Goal: Task Accomplishment & Management: Manage account settings

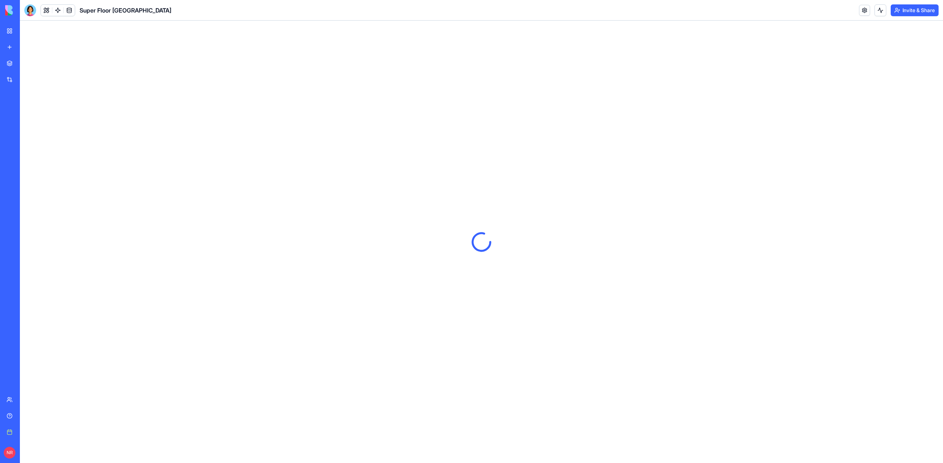
click at [27, 29] on div "My workspace" at bounding box center [23, 30] width 10 height 7
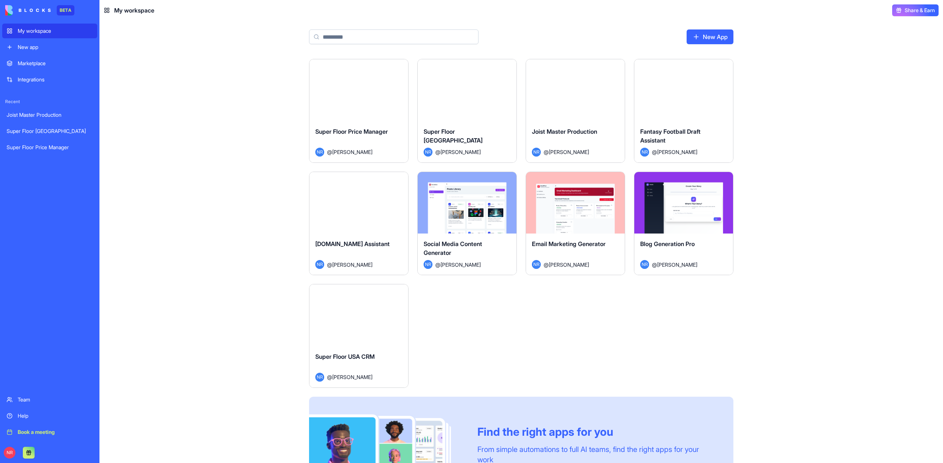
click at [451, 118] on div "Launch" at bounding box center [467, 90] width 99 height 62
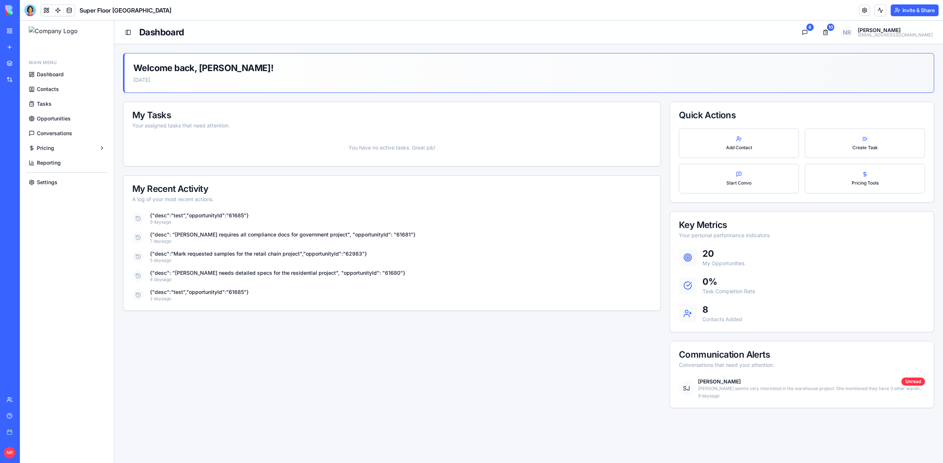
click at [53, 133] on span "Conversations" at bounding box center [54, 133] width 35 height 7
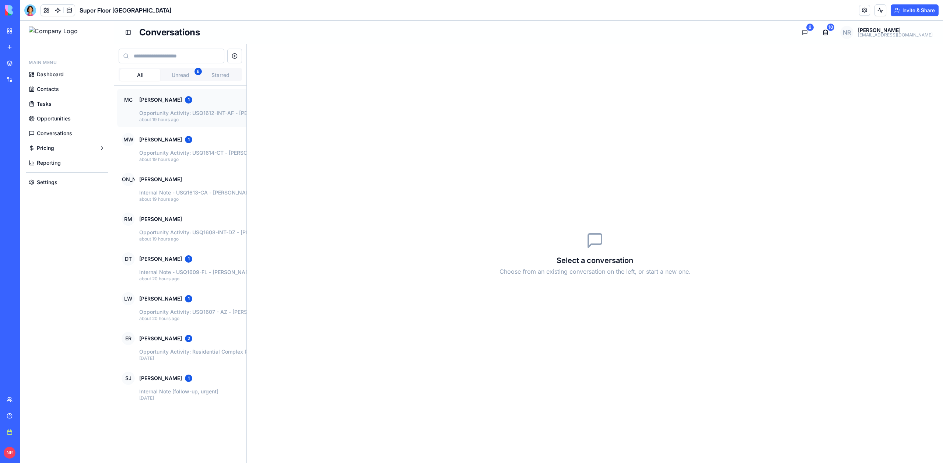
click at [217, 98] on div "MC Michael Chen 1" at bounding box center [289, 99] width 334 height 13
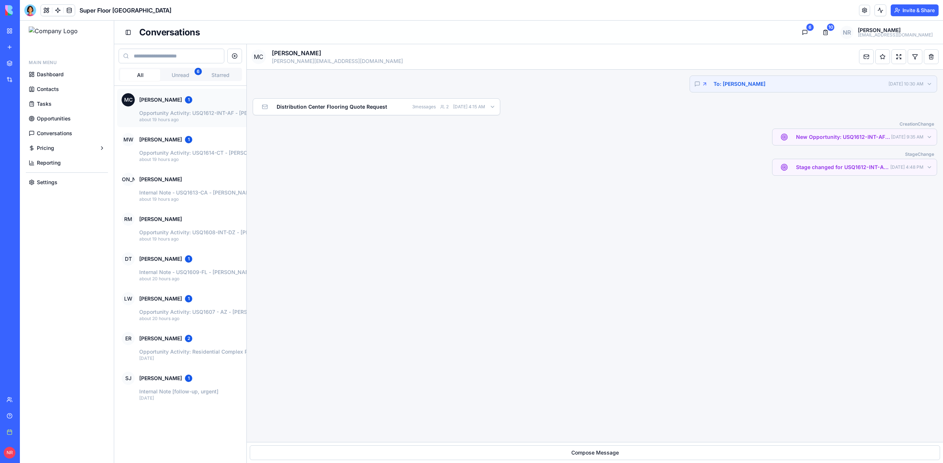
click at [191, 124] on button "MC Michael Chen 1 Opportunity Activity: USQ1612-INT-AF - Michael Chen (SteelWor…" at bounding box center [288, 108] width 343 height 38
click at [192, 152] on p "Opportunity Activity: USQ1614-CT - Mark Wilson (Home Supply Warehouse) - Test -…" at bounding box center [297, 152] width 316 height 7
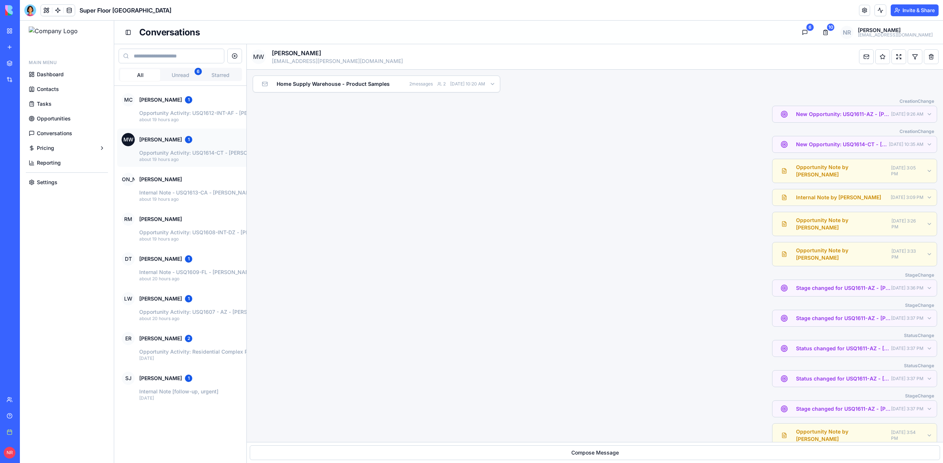
scroll to position [41, 0]
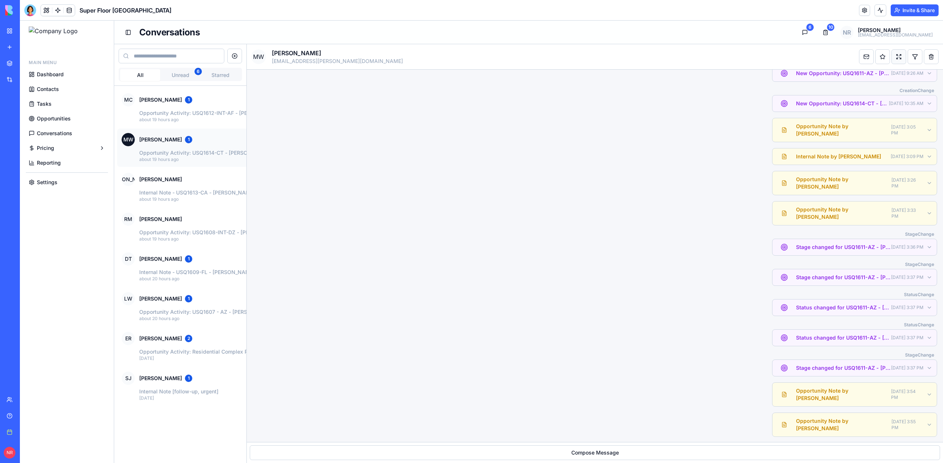
click at [896, 55] on button "Expand all" at bounding box center [899, 56] width 15 height 15
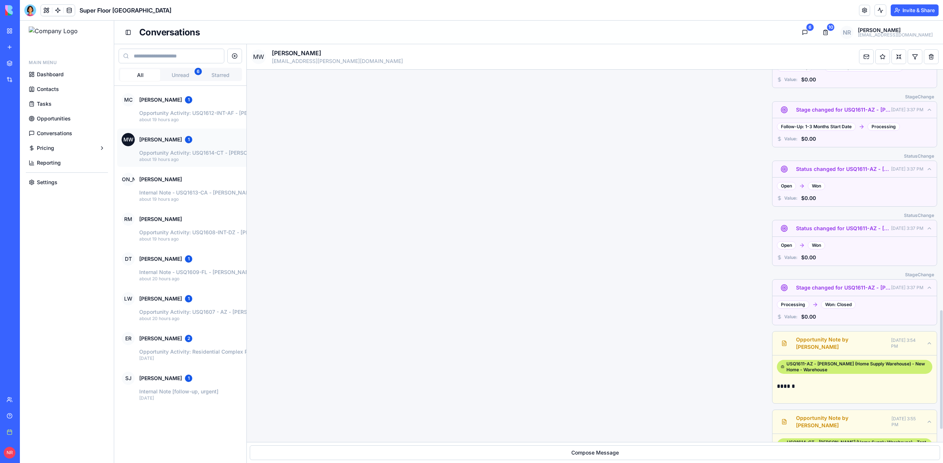
scroll to position [796, 0]
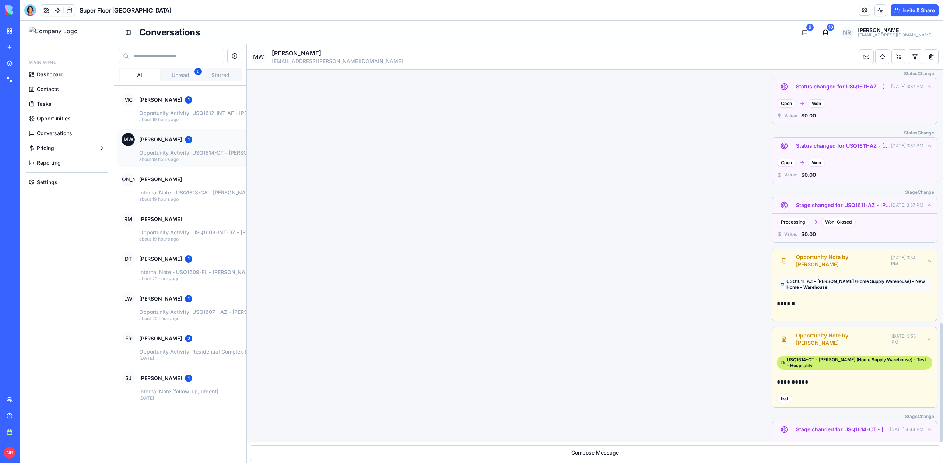
click at [834, 278] on div "USQ1611-AZ - Mark Wilson (Home Supply Warehouse) - New Home - Warehouse" at bounding box center [855, 285] width 156 height 14
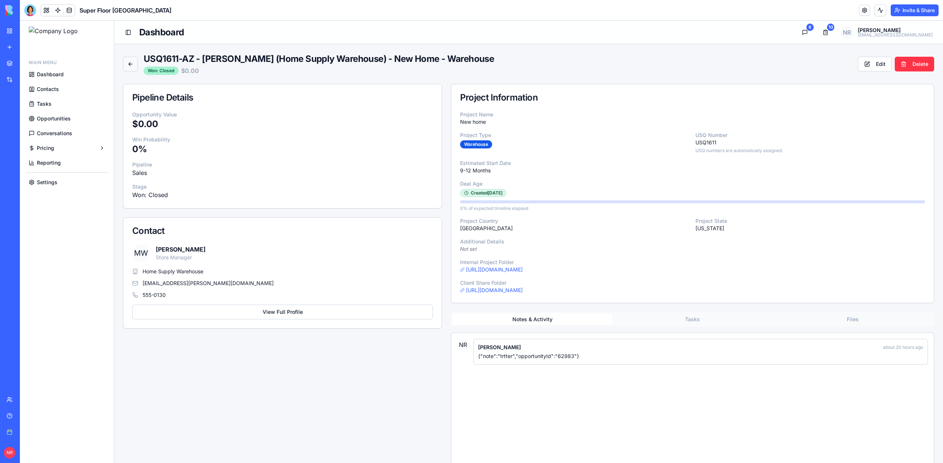
click at [130, 65] on button "Back to Opportunities" at bounding box center [130, 64] width 15 height 15
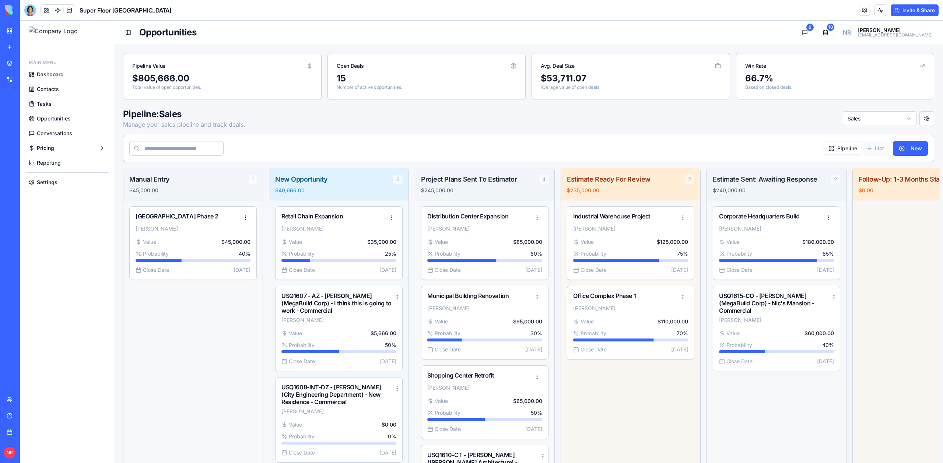
click at [52, 119] on span "Opportunities" at bounding box center [54, 118] width 34 height 7
click at [50, 107] on span "Tasks" at bounding box center [44, 103] width 15 height 7
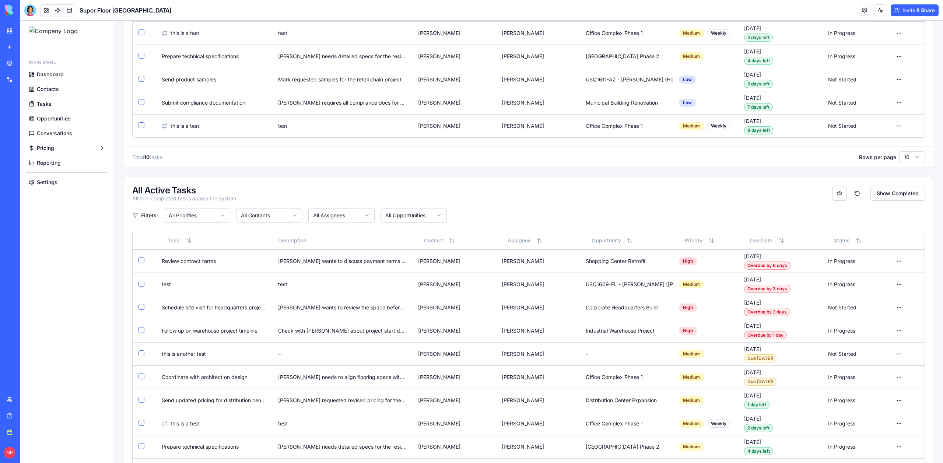
scroll to position [62, 0]
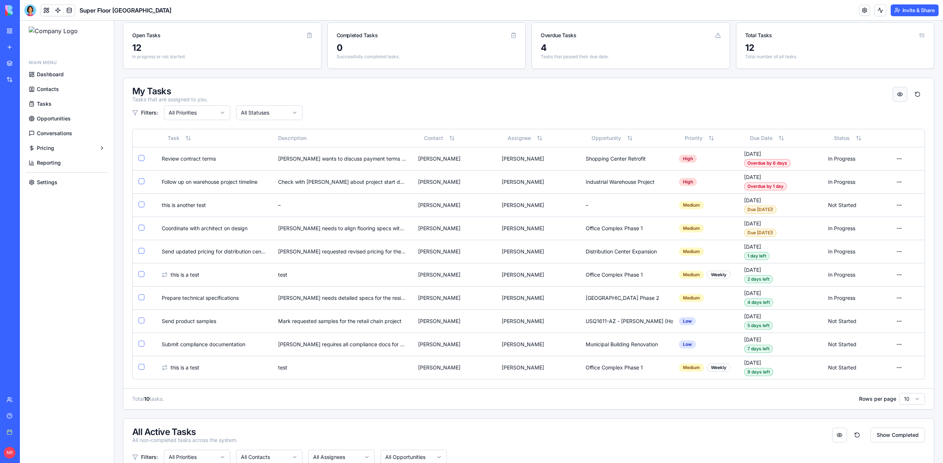
click at [894, 97] on html "Main Menu Dashboard Contacts Tasks Opportunities Conversations Pricing Reportin…" at bounding box center [482, 362] width 924 height 807
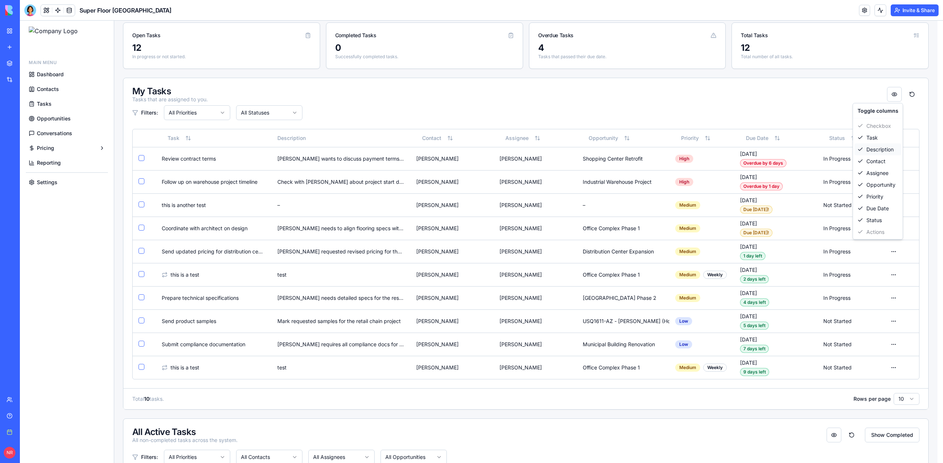
click at [880, 148] on div "Description" at bounding box center [878, 150] width 47 height 12
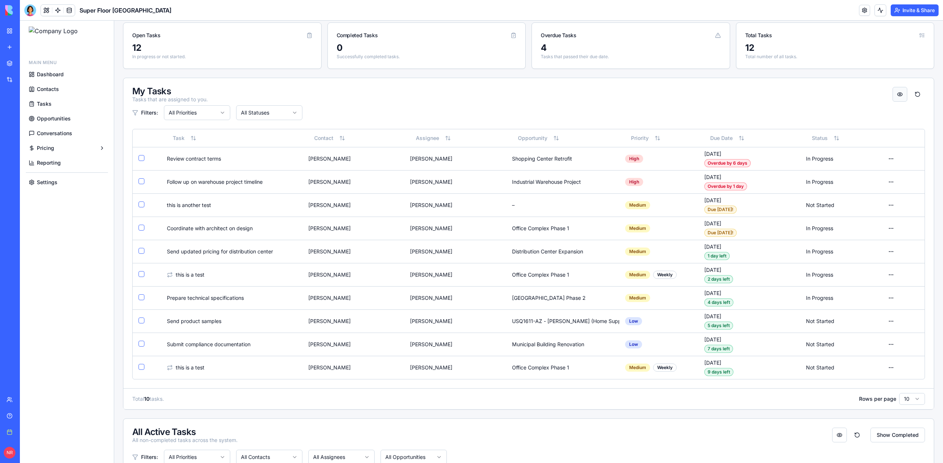
click at [898, 94] on html "Main Menu Dashboard Contacts Tasks Opportunities Conversations Pricing Reportin…" at bounding box center [482, 362] width 924 height 807
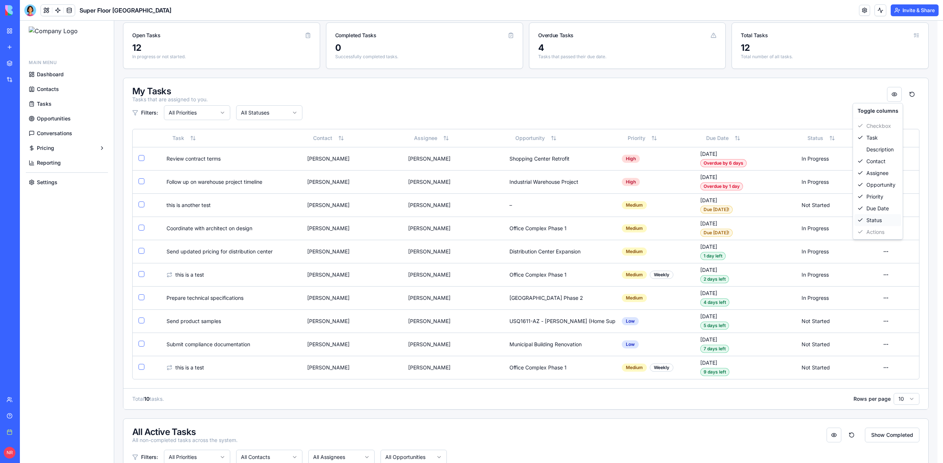
click at [877, 221] on div "Status" at bounding box center [878, 220] width 47 height 12
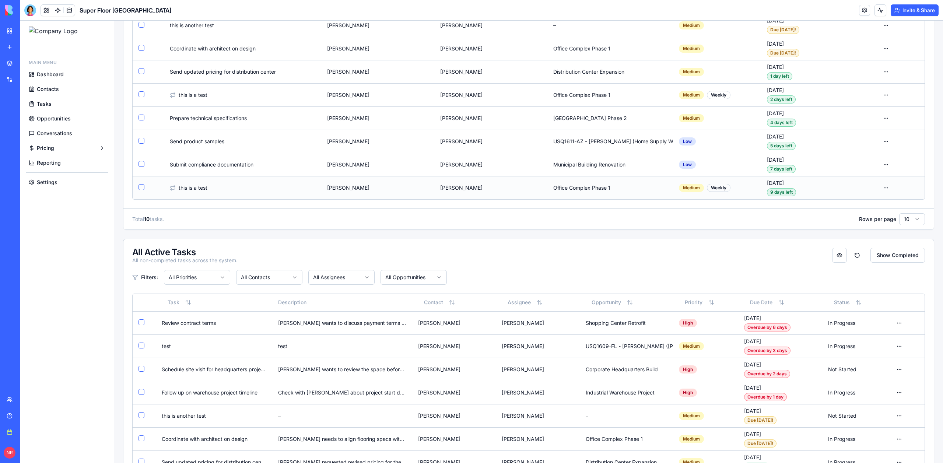
scroll to position [364, 0]
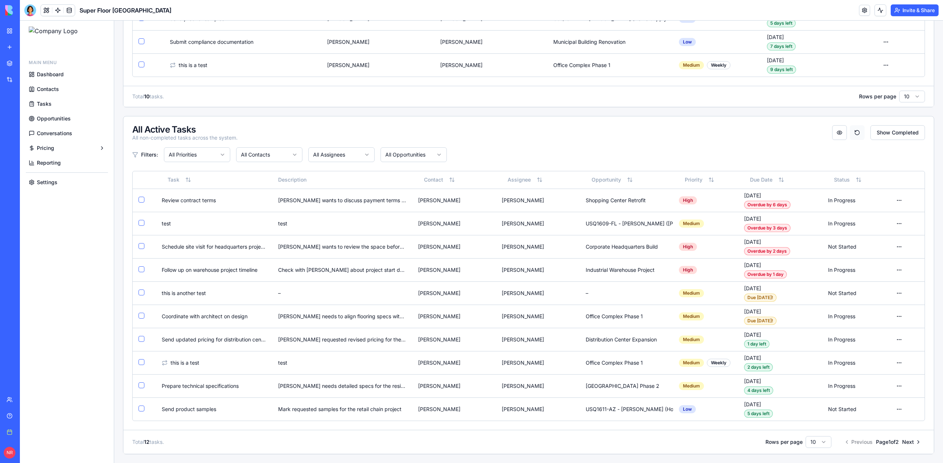
click at [855, 132] on button "Reset column order" at bounding box center [857, 132] width 15 height 15
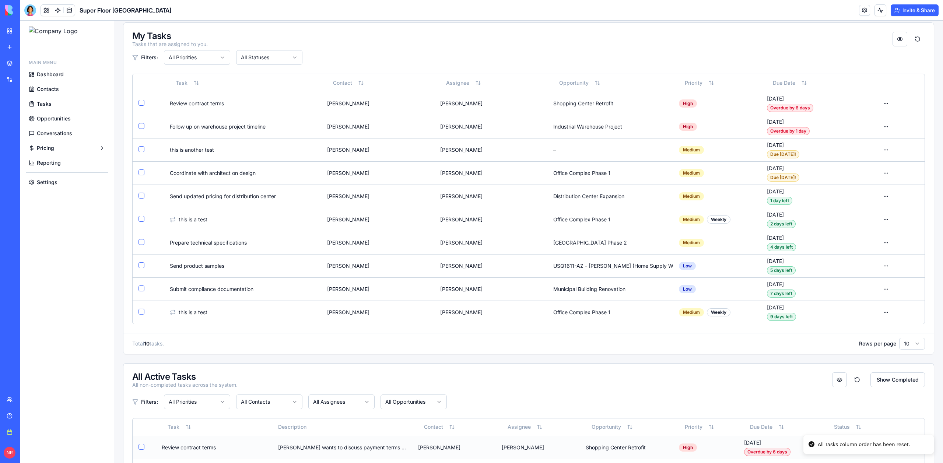
scroll to position [49, 0]
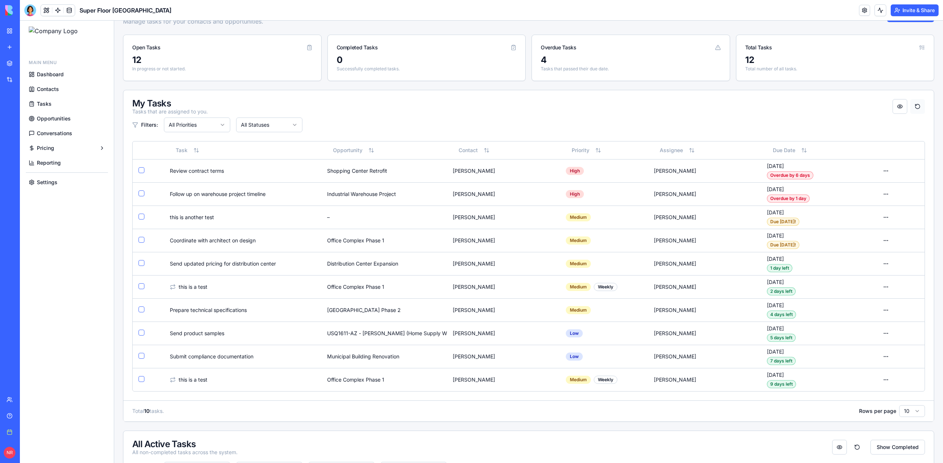
click at [913, 108] on button "Reset column order" at bounding box center [918, 106] width 15 height 15
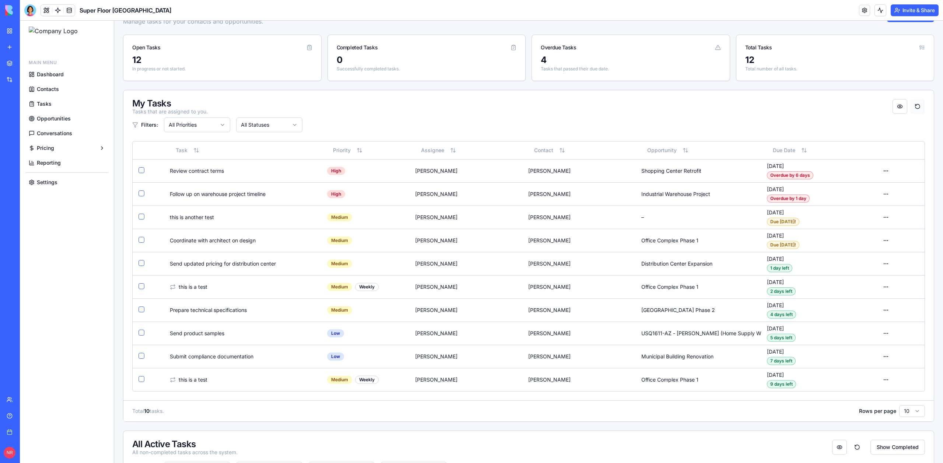
click at [913, 106] on button "Reset column order" at bounding box center [918, 106] width 15 height 15
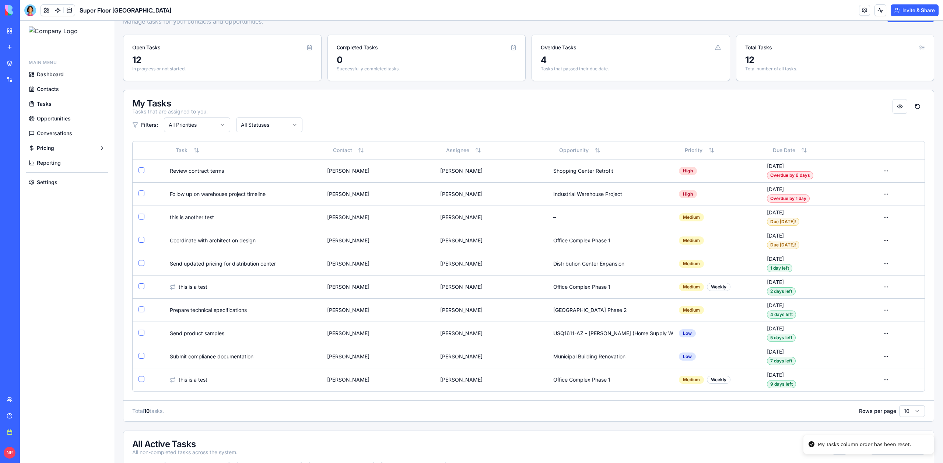
click at [748, 117] on div "My Tasks Tasks that are assigned to you. Filters: All Priorities All Statuses" at bounding box center [528, 115] width 811 height 51
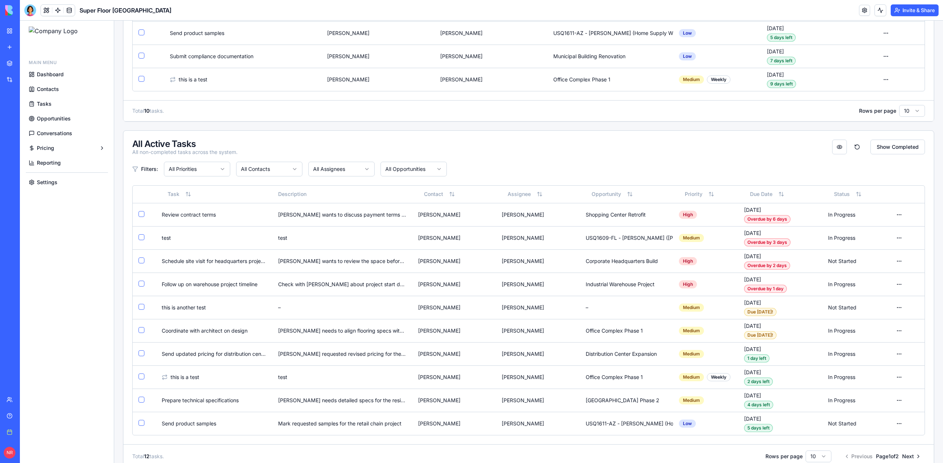
scroll to position [0, 0]
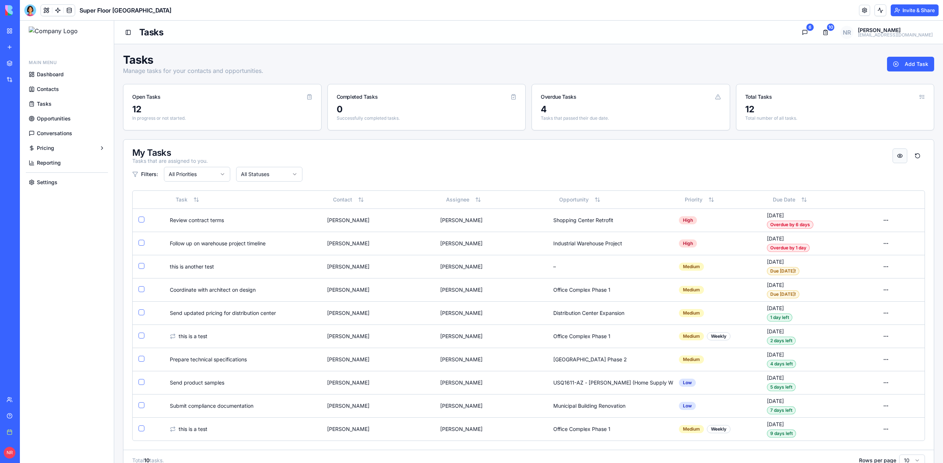
click at [894, 155] on html "Main Menu Dashboard Contacts Tasks Opportunities Conversations Pricing Reportin…" at bounding box center [482, 424] width 924 height 807
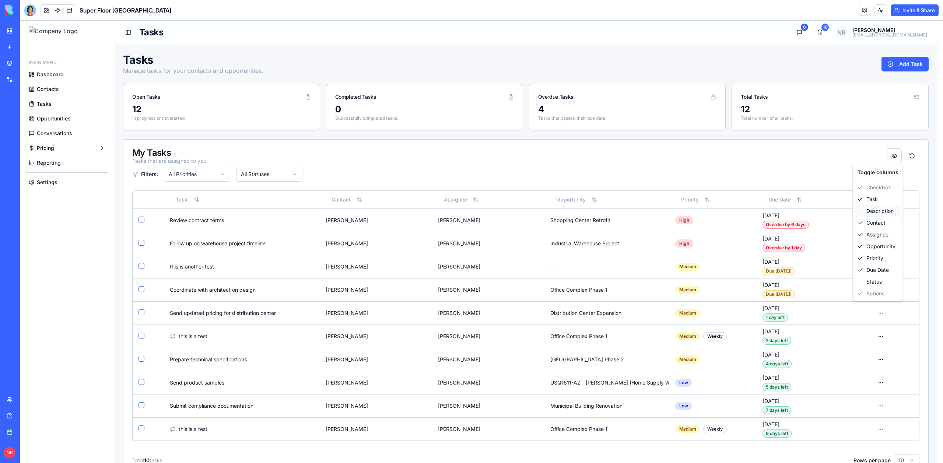
click at [880, 213] on div "Description" at bounding box center [878, 211] width 47 height 12
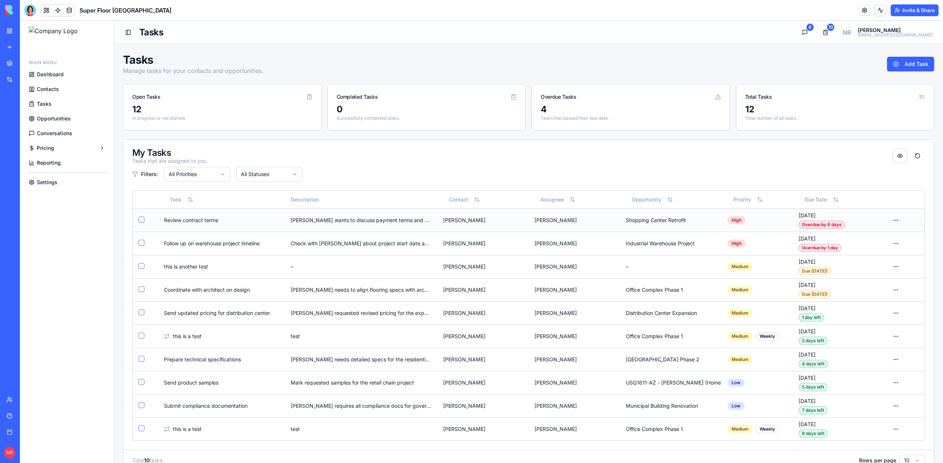
click at [890, 219] on html "Main Menu Dashboard Contacts Tasks Opportunities Conversations Pricing Reportin…" at bounding box center [482, 424] width 924 height 807
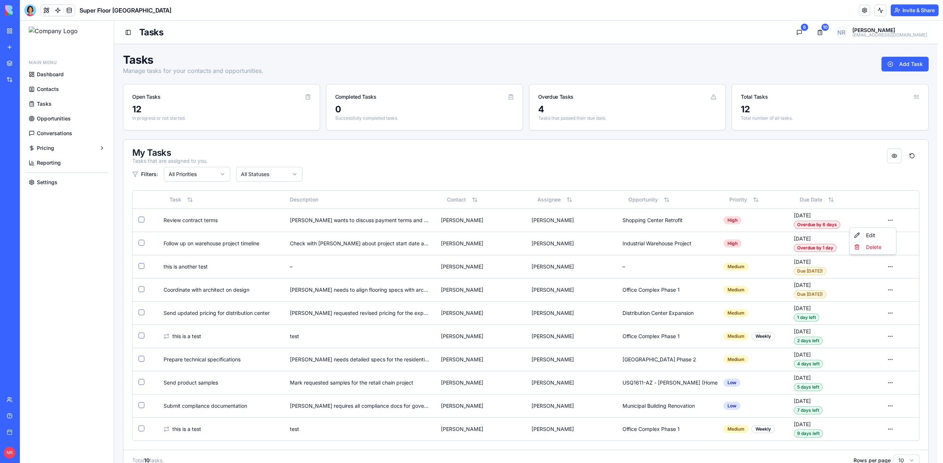
click at [837, 173] on html "Main Menu Dashboard Contacts Tasks Opportunities Conversations Pricing Reportin…" at bounding box center [482, 424] width 924 height 807
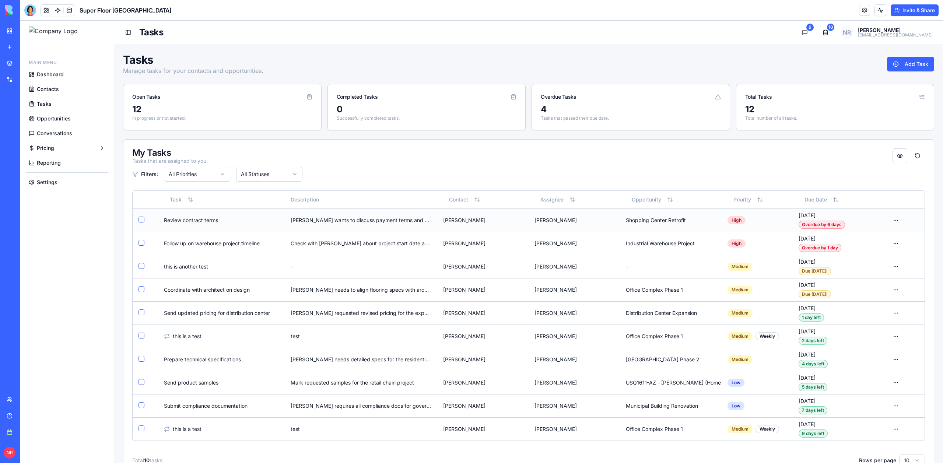
click at [713, 220] on td "Shopping Center Retrofit" at bounding box center [671, 220] width 102 height 23
